Goal: Task Accomplishment & Management: Complete application form

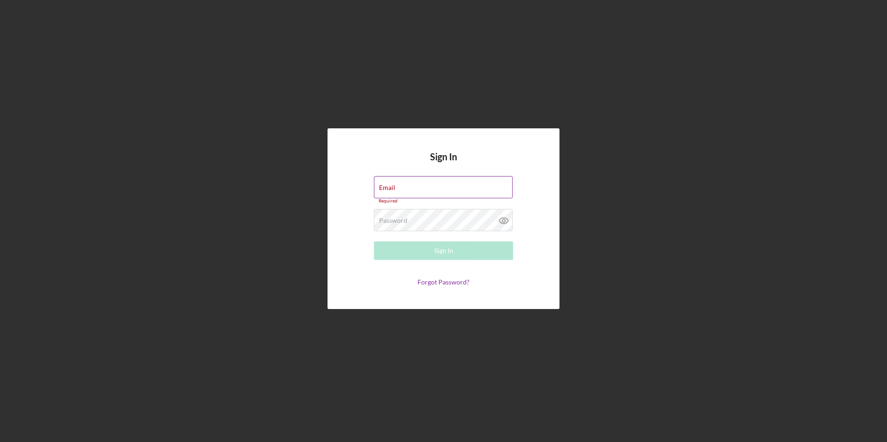
click at [417, 188] on div "Email Required" at bounding box center [443, 190] width 139 height 28
click at [417, 188] on input "Email" at bounding box center [443, 187] width 139 height 22
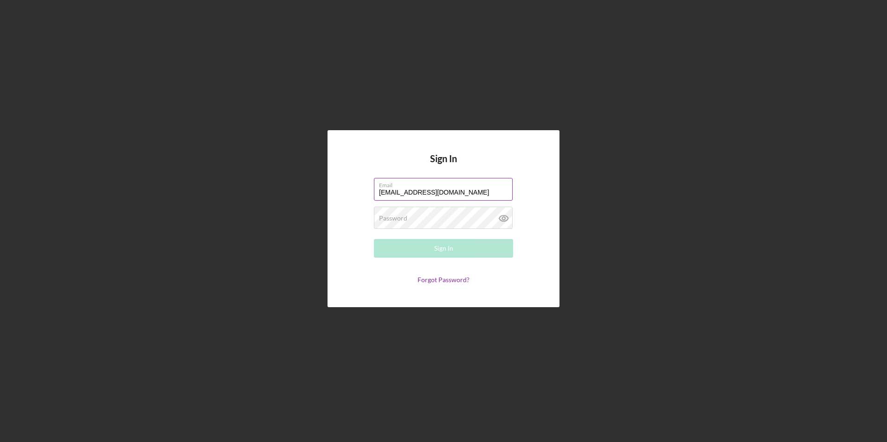
type input "[EMAIL_ADDRESS][DOMAIN_NAME]"
click at [465, 245] on button "Sign In" at bounding box center [443, 248] width 139 height 19
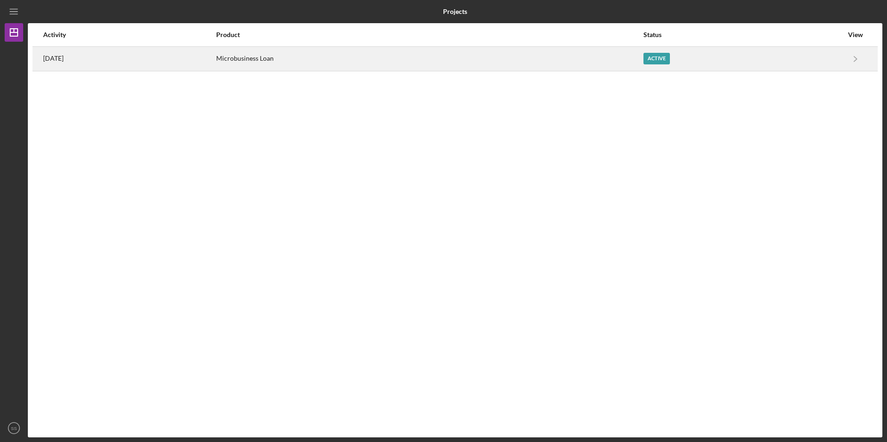
click at [670, 59] on div "Active" at bounding box center [656, 59] width 26 height 12
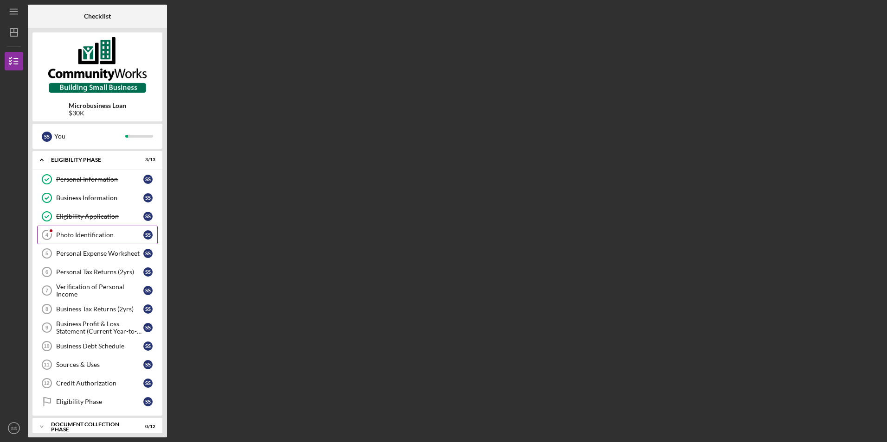
click at [90, 235] on div "Photo Identification" at bounding box center [99, 234] width 87 height 7
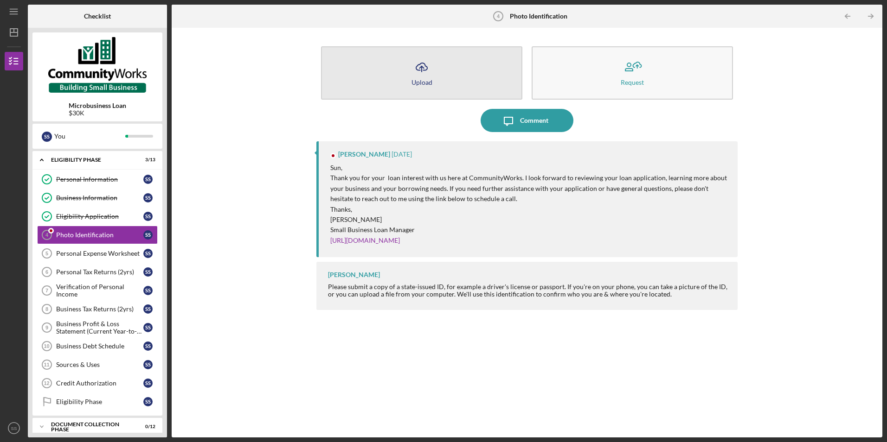
click at [418, 66] on icon "button" at bounding box center [421, 66] width 11 height 7
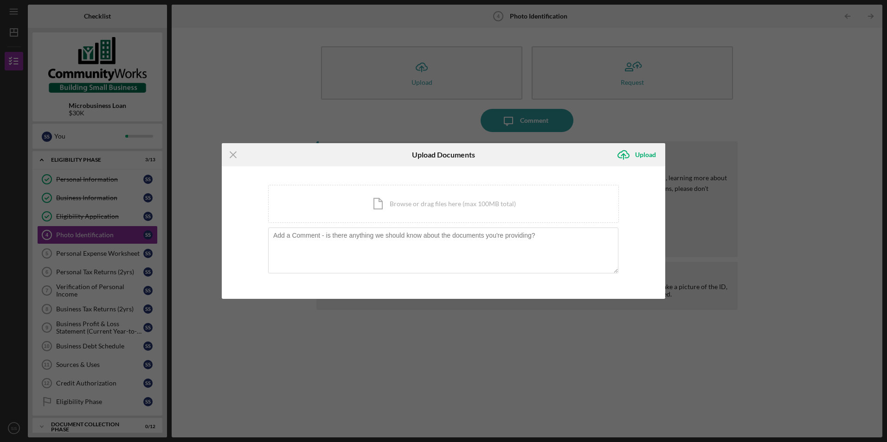
click at [685, 274] on div "Icon/Menu Close Upload Documents Icon/Upload Upload You're uploading documents …" at bounding box center [443, 221] width 887 height 442
click at [236, 153] on line at bounding box center [233, 155] width 6 height 6
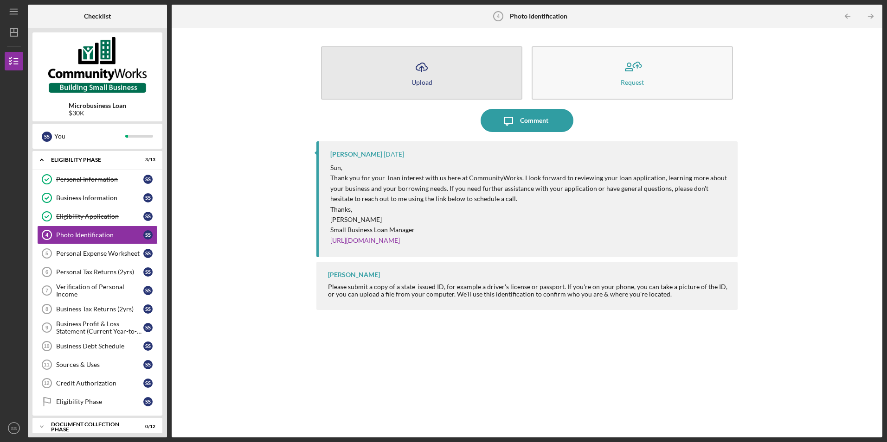
click at [427, 80] on div "Upload" at bounding box center [421, 82] width 21 height 7
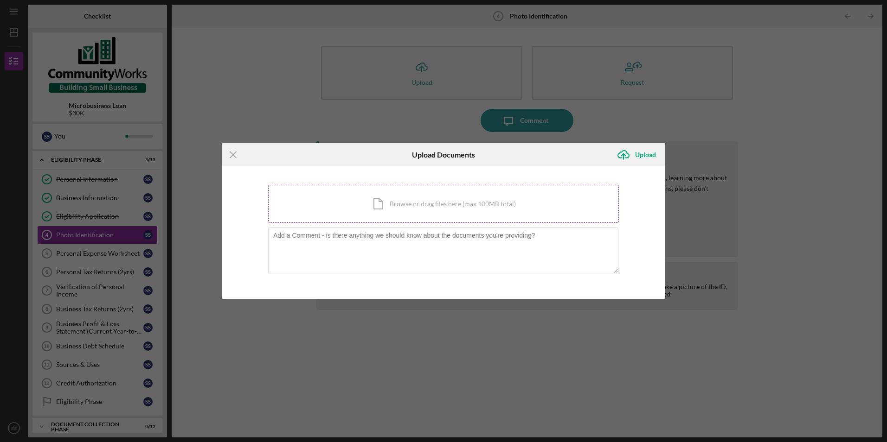
click at [391, 201] on div "Icon/Document Browse or drag files here (max 100MB total) Tap to choose files o…" at bounding box center [443, 204] width 351 height 38
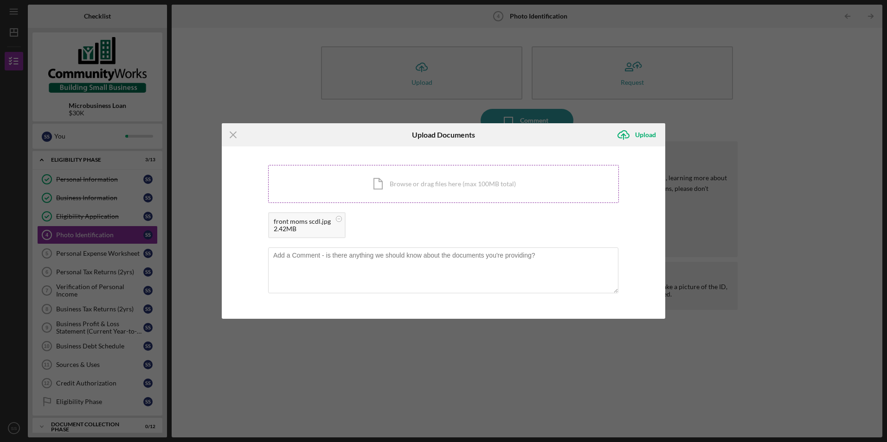
click at [428, 179] on div "Icon/Document Browse or drag files here (max 100MB total) Tap to choose files o…" at bounding box center [443, 184] width 351 height 38
click at [335, 222] on icon at bounding box center [339, 219] width 12 height 12
click at [352, 219] on rect at bounding box center [352, 219] width 3 height 0
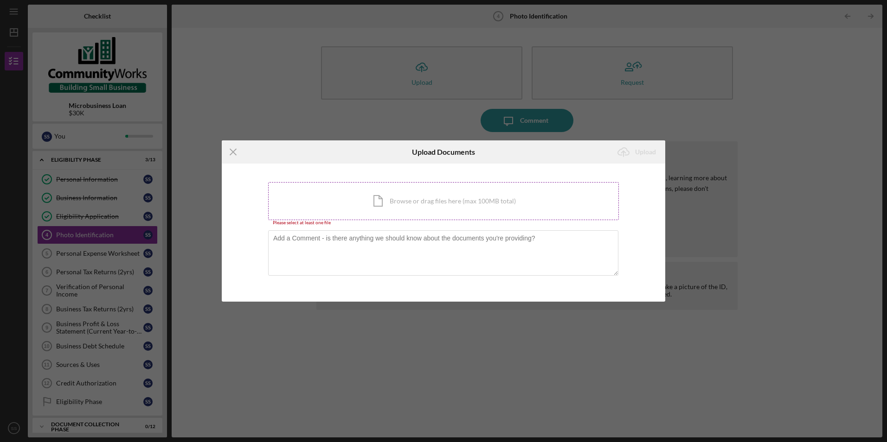
click at [392, 205] on div "Icon/Document Browse or drag files here (max 100MB total) Tap to choose files o…" at bounding box center [443, 201] width 351 height 38
click at [369, 190] on div "Icon/Document Browse or drag files here (max 100MB total) Tap to choose files o…" at bounding box center [443, 201] width 351 height 38
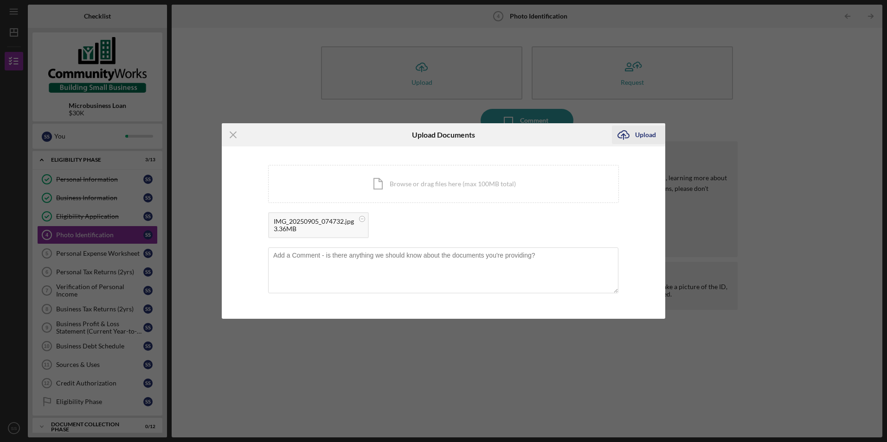
click at [651, 134] on div "Upload" at bounding box center [645, 135] width 21 height 19
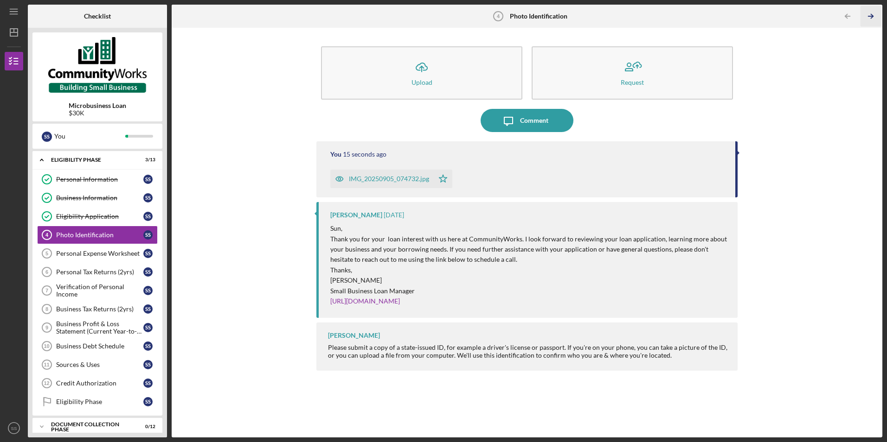
click at [866, 21] on icon "Icon/Table Pagination Arrow" at bounding box center [870, 16] width 21 height 21
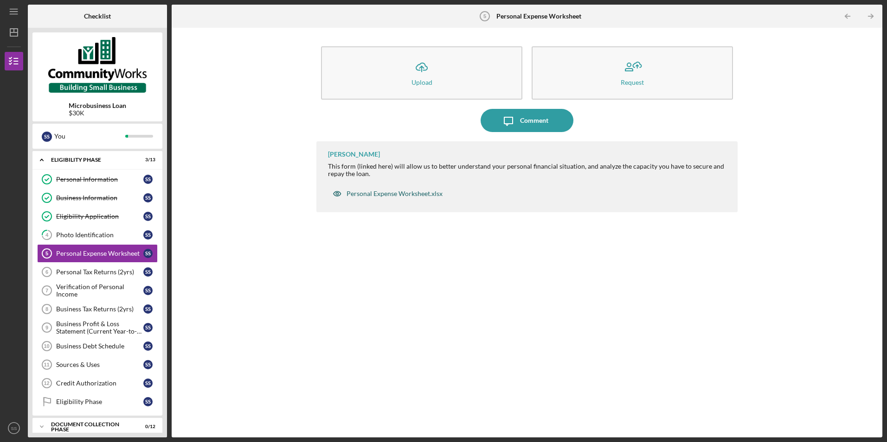
click at [384, 192] on div "Personal Expense Worksheet.xlsx" at bounding box center [394, 193] width 96 height 7
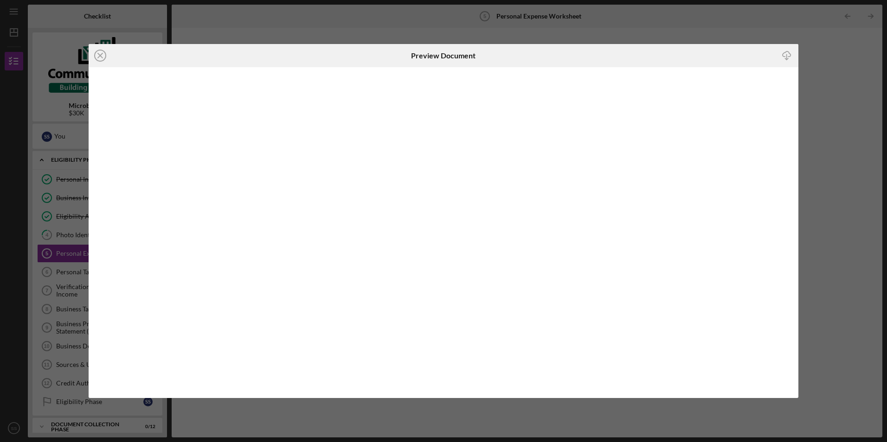
click at [783, 53] on icon "button" at bounding box center [786, 53] width 8 height 5
click at [104, 55] on icon "Icon/Close" at bounding box center [100, 55] width 23 height 23
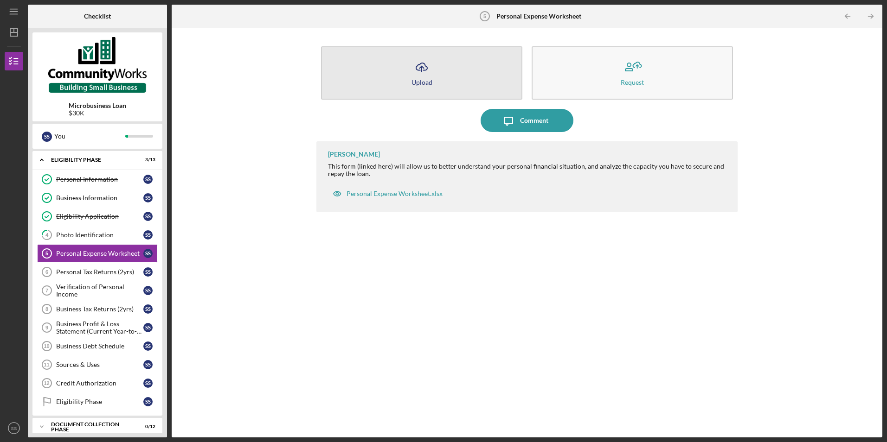
click at [431, 62] on icon "Icon/Upload" at bounding box center [421, 67] width 23 height 23
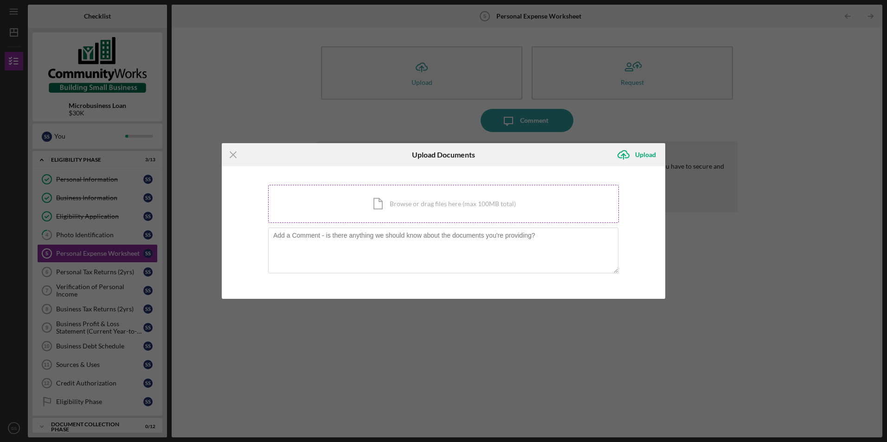
click at [399, 201] on div "Icon/Document Browse or drag files here (max 100MB total) Tap to choose files o…" at bounding box center [443, 204] width 351 height 38
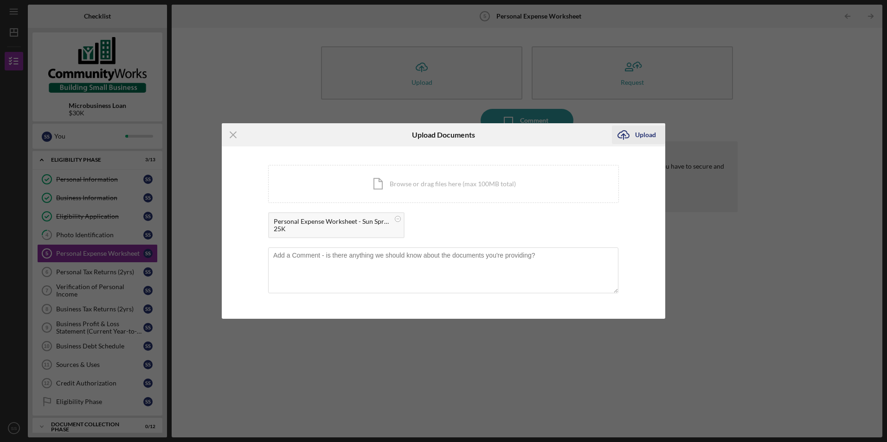
click at [631, 138] on icon "Icon/Upload" at bounding box center [623, 134] width 23 height 23
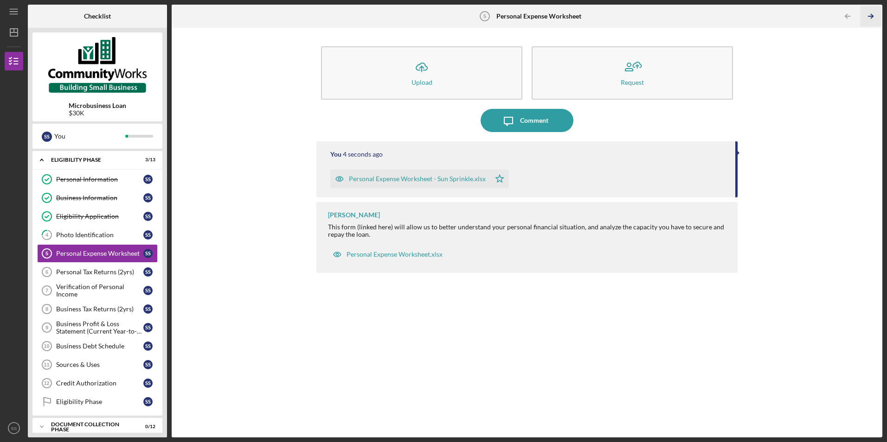
click at [872, 16] on line "button" at bounding box center [870, 16] width 5 height 0
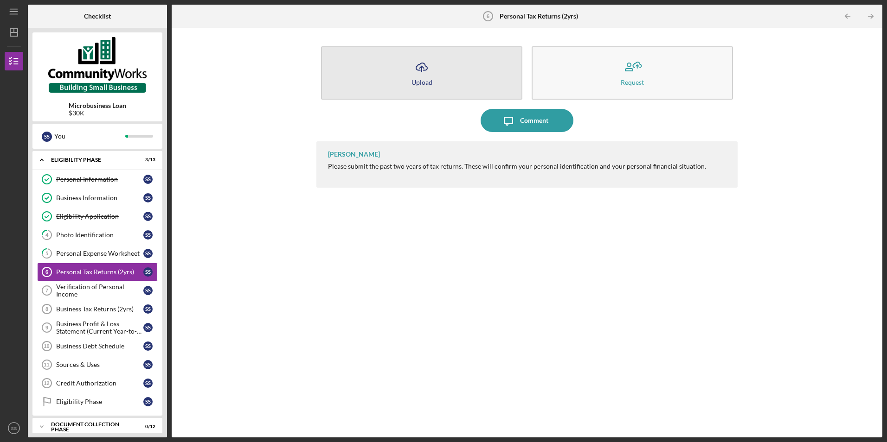
click at [437, 83] on button "Icon/Upload Upload" at bounding box center [421, 72] width 201 height 53
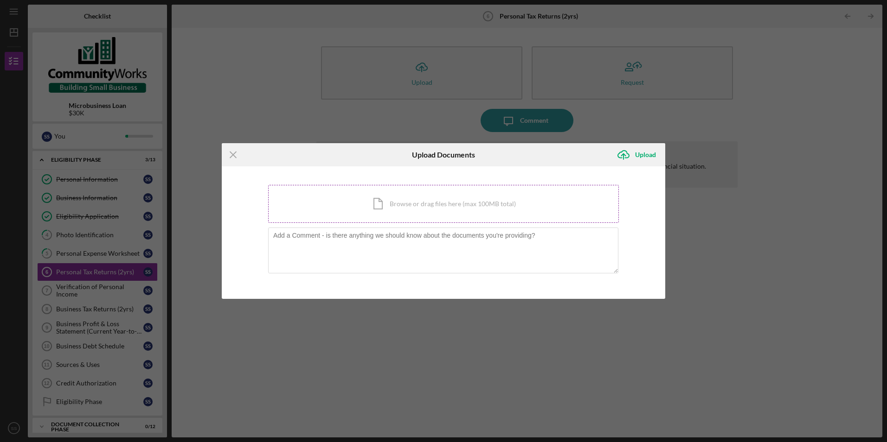
click at [383, 199] on div "Icon/Document Browse or drag files here (max 100MB total) Tap to choose files o…" at bounding box center [443, 204] width 351 height 38
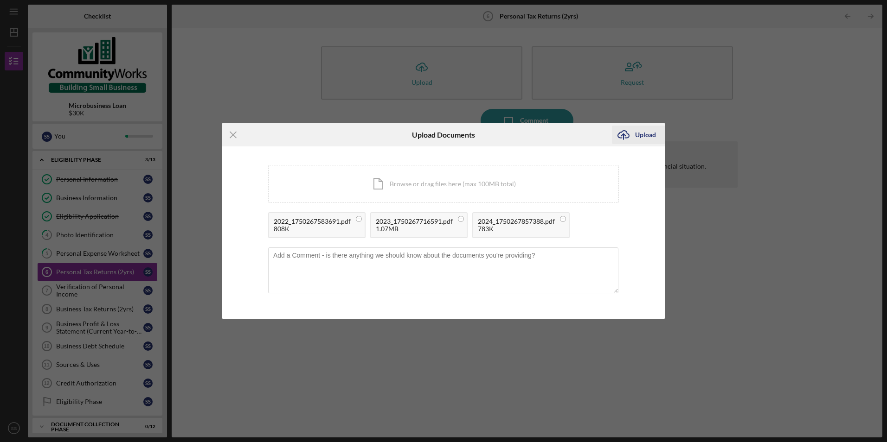
click at [642, 138] on div "Upload" at bounding box center [645, 135] width 21 height 19
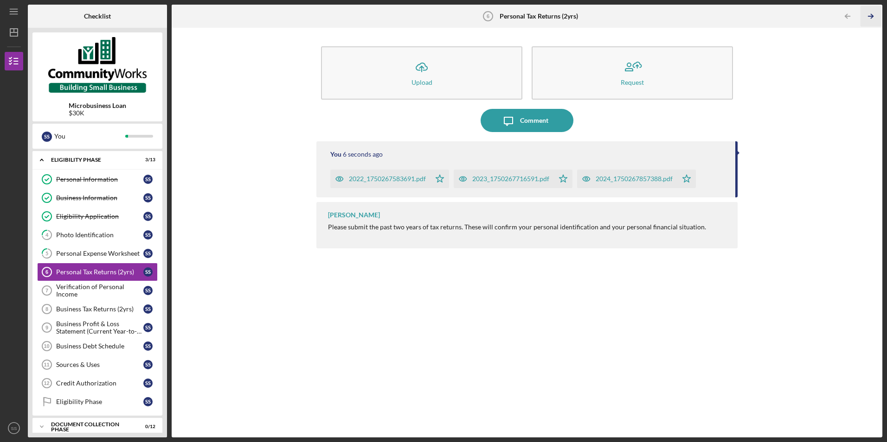
click at [872, 12] on icon "Icon/Table Pagination Arrow" at bounding box center [870, 16] width 21 height 21
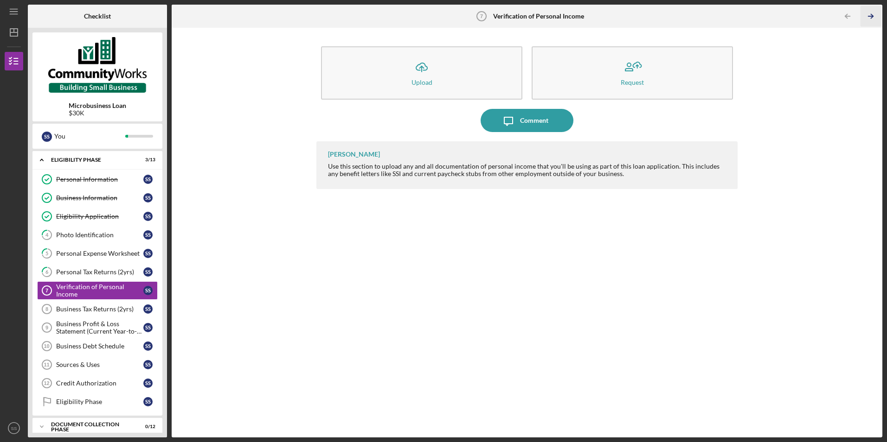
click at [873, 15] on icon "Icon/Table Pagination Arrow" at bounding box center [870, 16] width 21 height 21
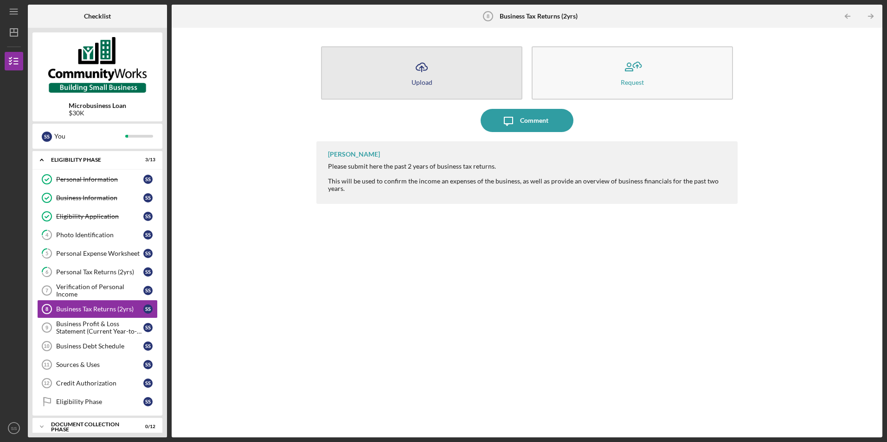
click at [404, 89] on button "Icon/Upload Upload" at bounding box center [421, 72] width 201 height 53
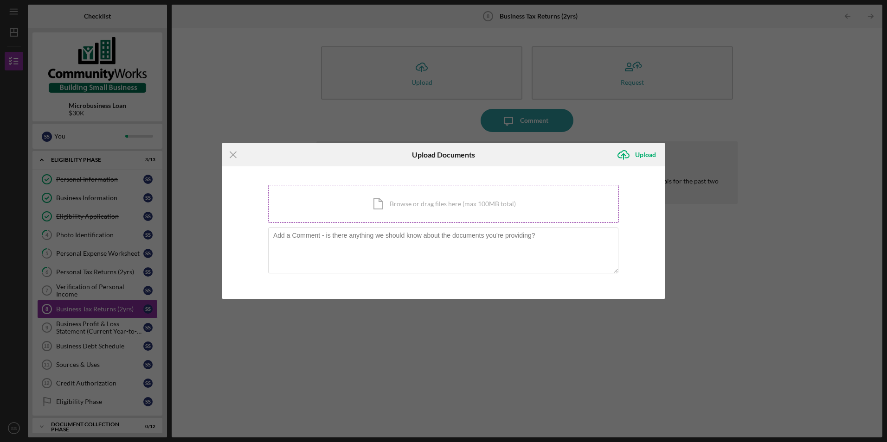
click at [374, 204] on div "Icon/Document Browse or drag files here (max 100MB total) Tap to choose files o…" at bounding box center [443, 204] width 351 height 38
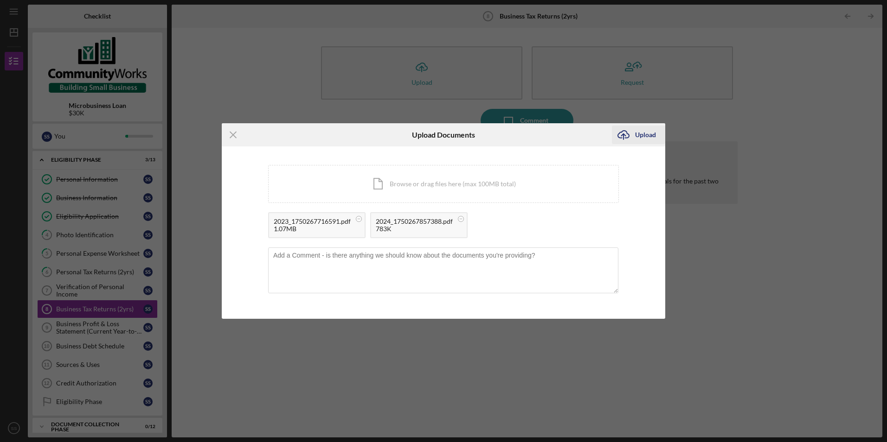
click at [649, 134] on div "Upload" at bounding box center [645, 135] width 21 height 19
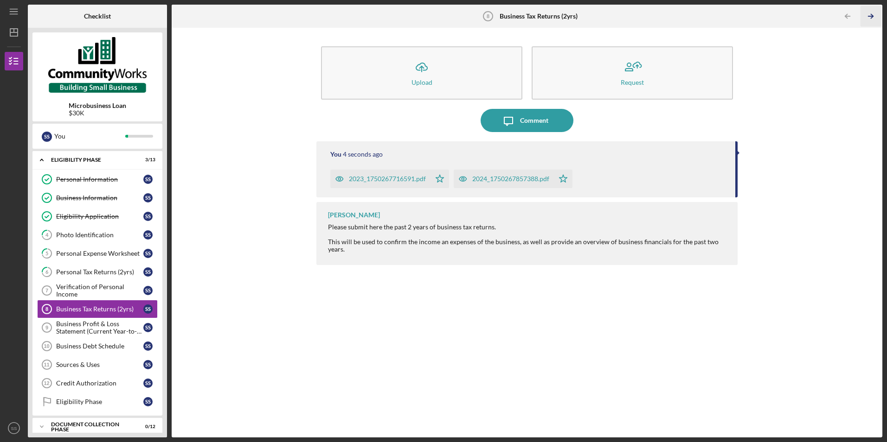
click at [874, 15] on icon "Icon/Table Pagination Arrow" at bounding box center [870, 16] width 21 height 21
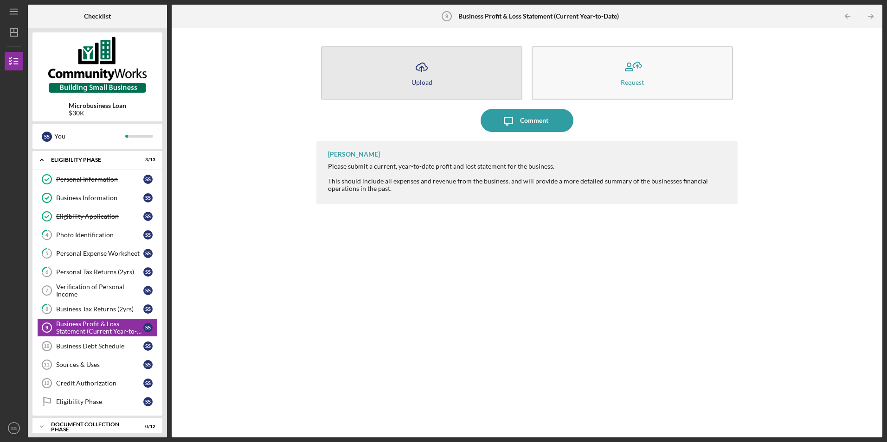
click at [430, 64] on icon "Icon/Upload" at bounding box center [421, 67] width 23 height 23
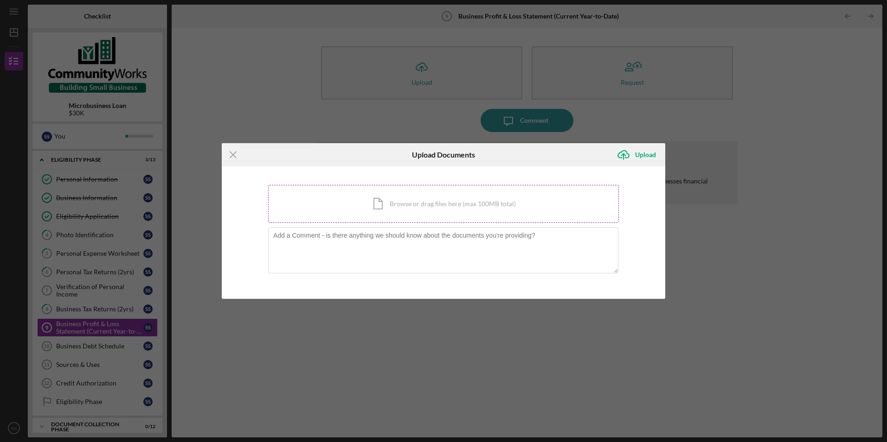
click at [349, 201] on div "Icon/Document Browse or drag files here (max 100MB total) Tap to choose files o…" at bounding box center [443, 204] width 351 height 38
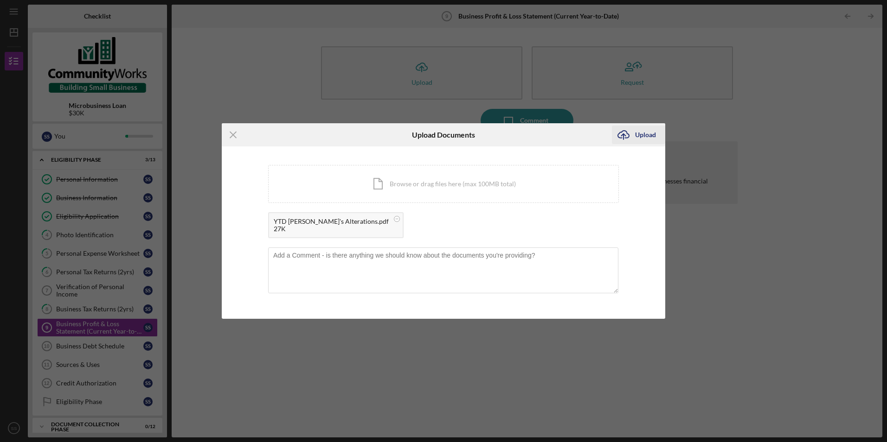
click at [639, 134] on div "Upload" at bounding box center [645, 135] width 21 height 19
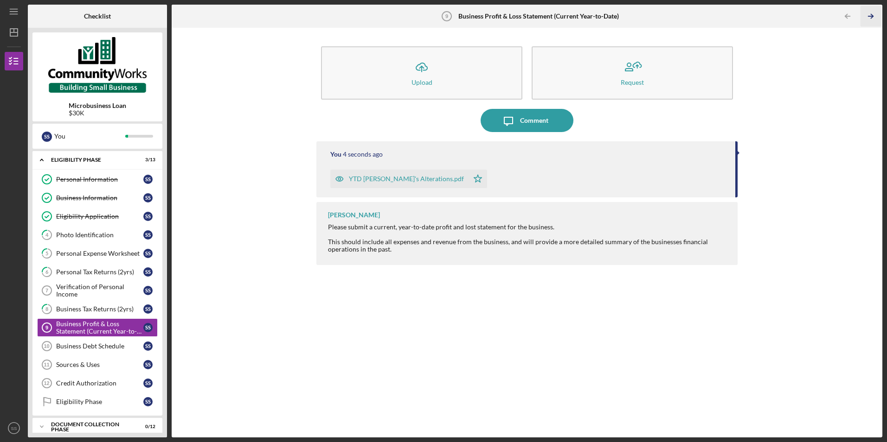
click at [869, 17] on icon "Icon/Table Pagination Arrow" at bounding box center [870, 16] width 21 height 21
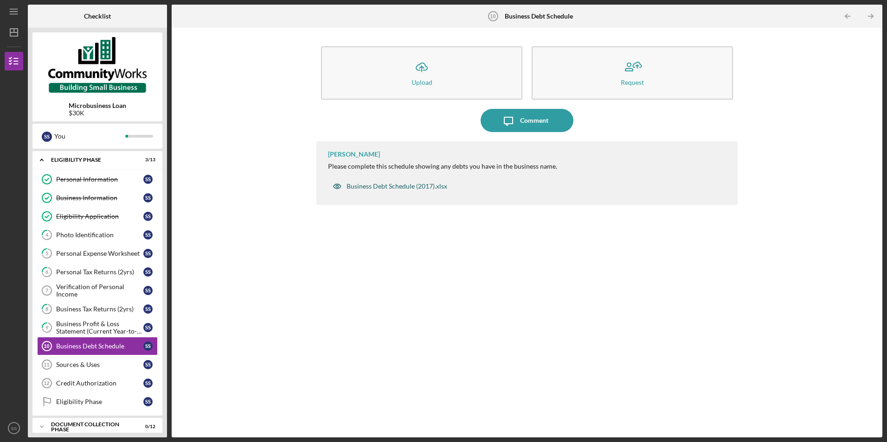
click at [426, 186] on div "Business Debt Schedule (2017).xlsx" at bounding box center [396, 186] width 101 height 7
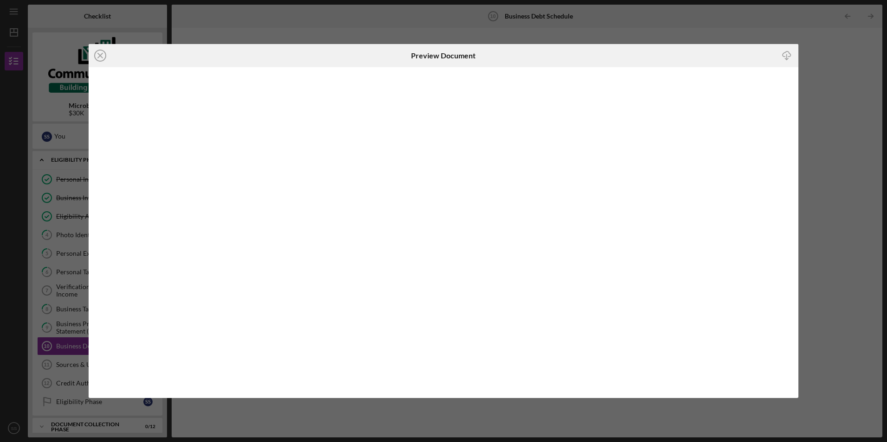
click at [787, 52] on icon "Icon/Download" at bounding box center [786, 55] width 21 height 21
click at [99, 54] on icon "Icon/Close" at bounding box center [100, 55] width 23 height 23
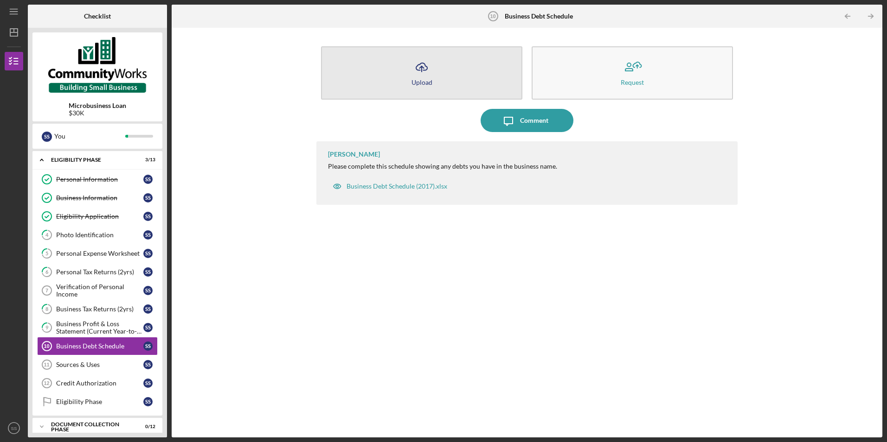
click at [445, 68] on button "Icon/Upload Upload" at bounding box center [421, 72] width 201 height 53
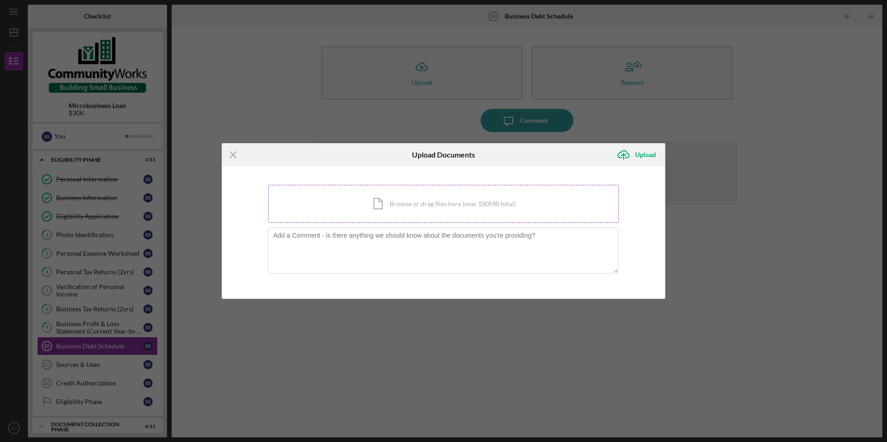
click at [373, 203] on div "Icon/Document Browse or drag files here (max 100MB total) Tap to choose files o…" at bounding box center [443, 204] width 351 height 38
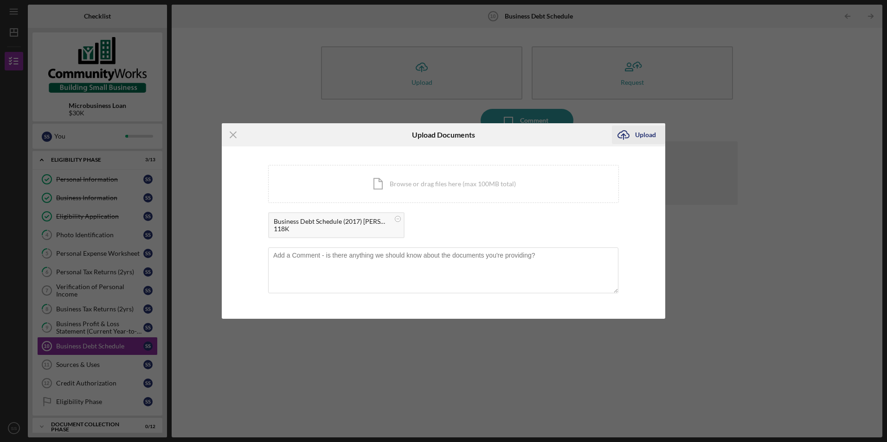
click at [638, 137] on div "Upload" at bounding box center [645, 135] width 21 height 19
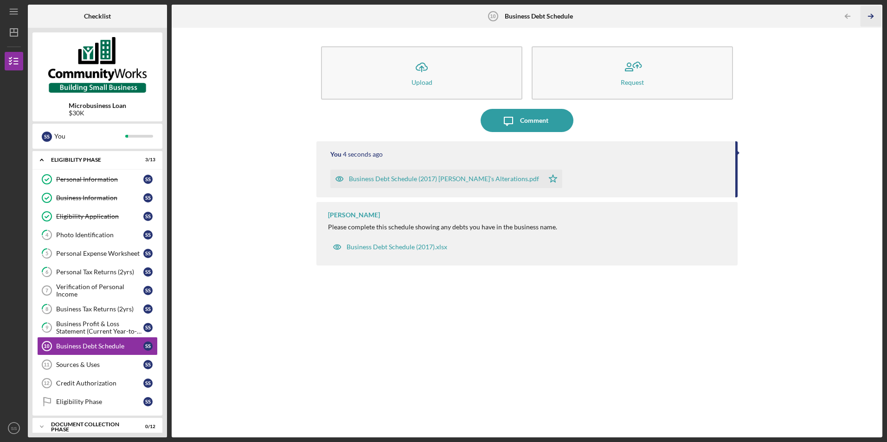
click at [865, 14] on icon "Icon/Table Pagination Arrow" at bounding box center [870, 16] width 21 height 21
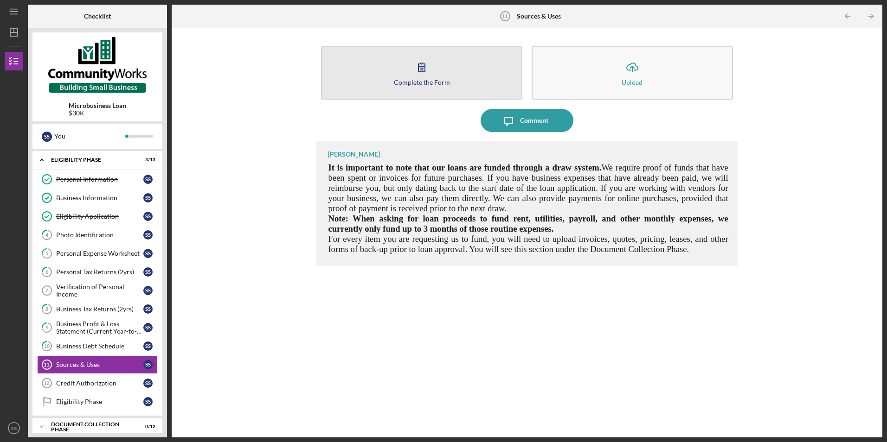
click at [412, 74] on icon "button" at bounding box center [421, 67] width 23 height 23
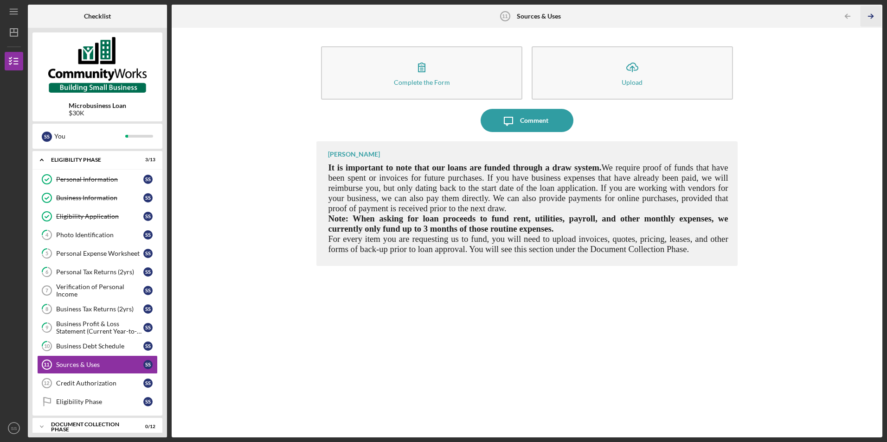
click at [873, 19] on icon "Icon/Table Pagination Arrow" at bounding box center [870, 16] width 21 height 21
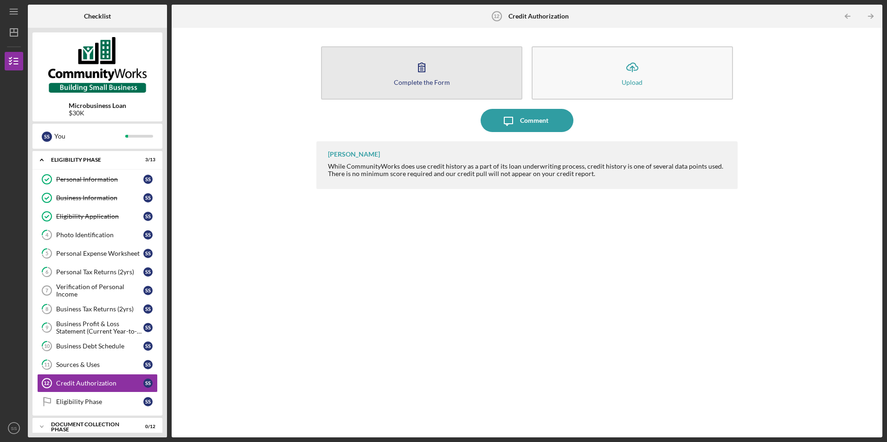
click at [483, 80] on button "Complete the Form Form" at bounding box center [421, 72] width 201 height 53
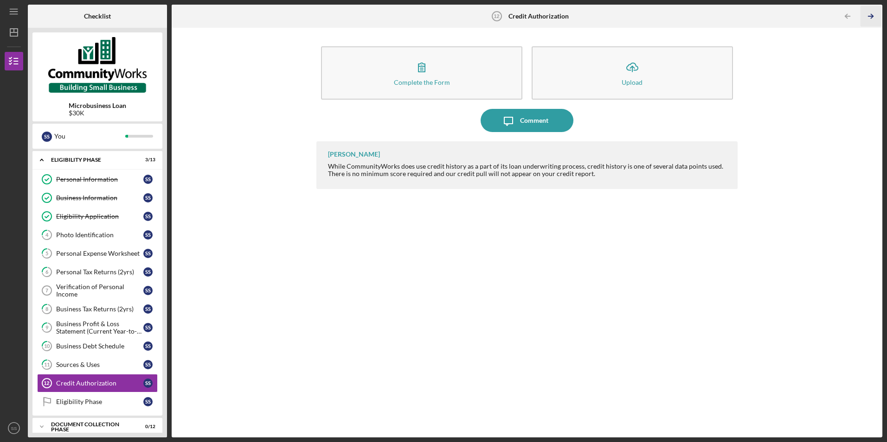
click at [872, 16] on icon "Icon/Table Pagination Arrow" at bounding box center [870, 16] width 21 height 21
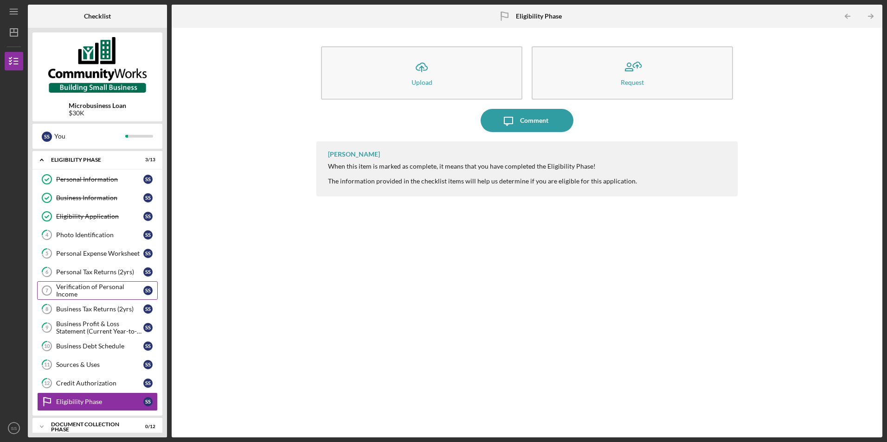
click at [85, 288] on div "Verification of Personal Income" at bounding box center [99, 290] width 87 height 15
